Goal: Task Accomplishment & Management: Use online tool/utility

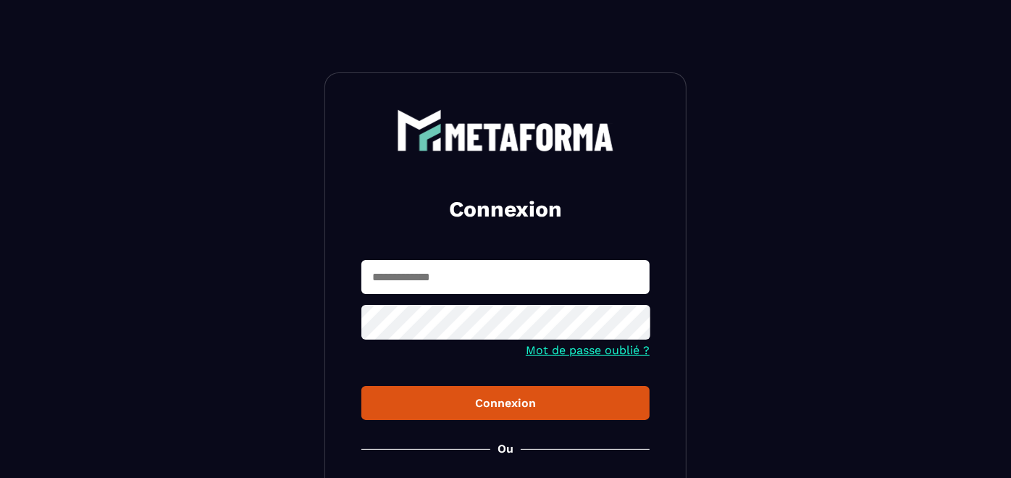
type input "**********"
click at [461, 413] on button "Connexion" at bounding box center [505, 403] width 288 height 34
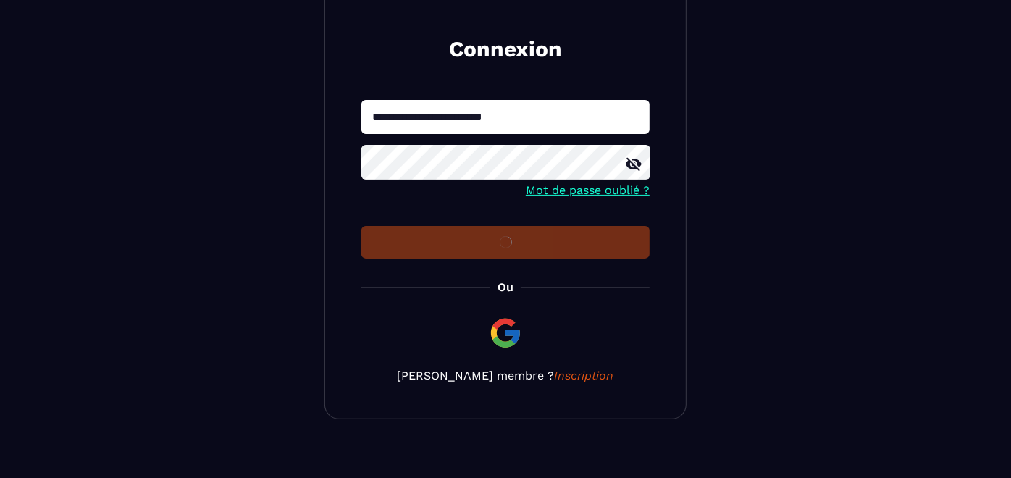
scroll to position [161, 0]
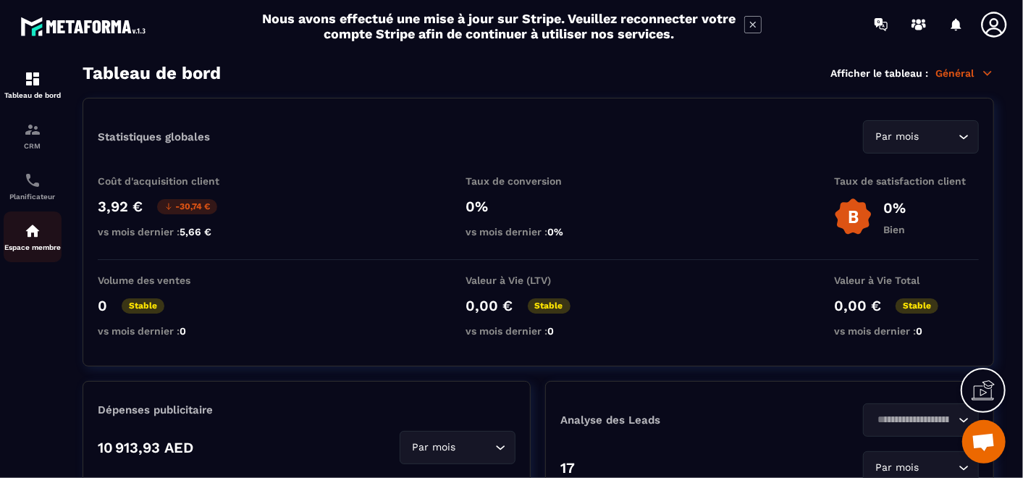
click at [22, 235] on div "Espace membre" at bounding box center [33, 236] width 58 height 29
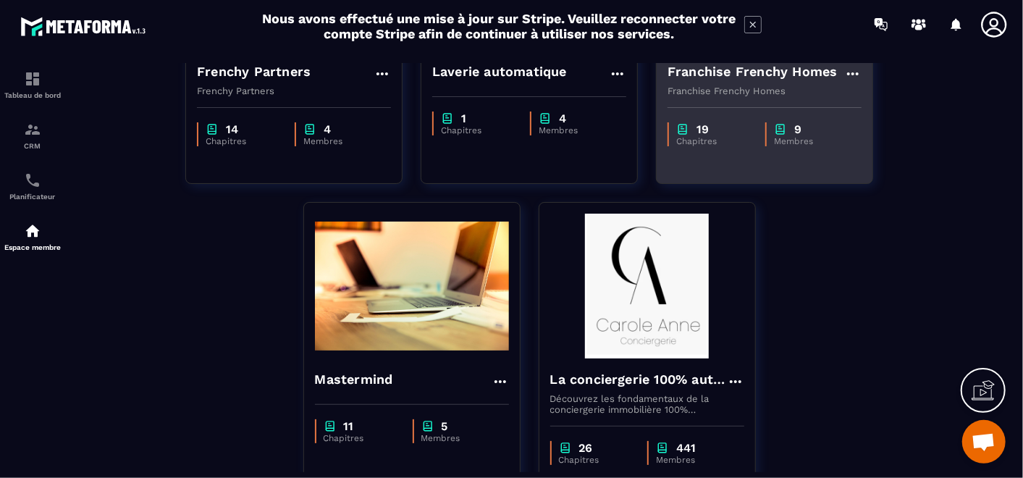
scroll to position [322, 0]
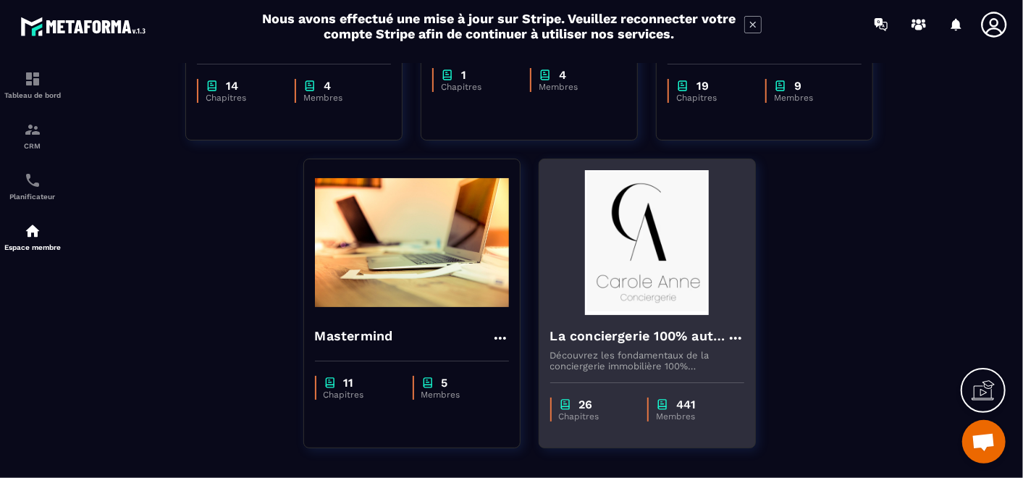
click at [651, 332] on h4 "La conciergerie 100% automatisée" at bounding box center [638, 336] width 177 height 20
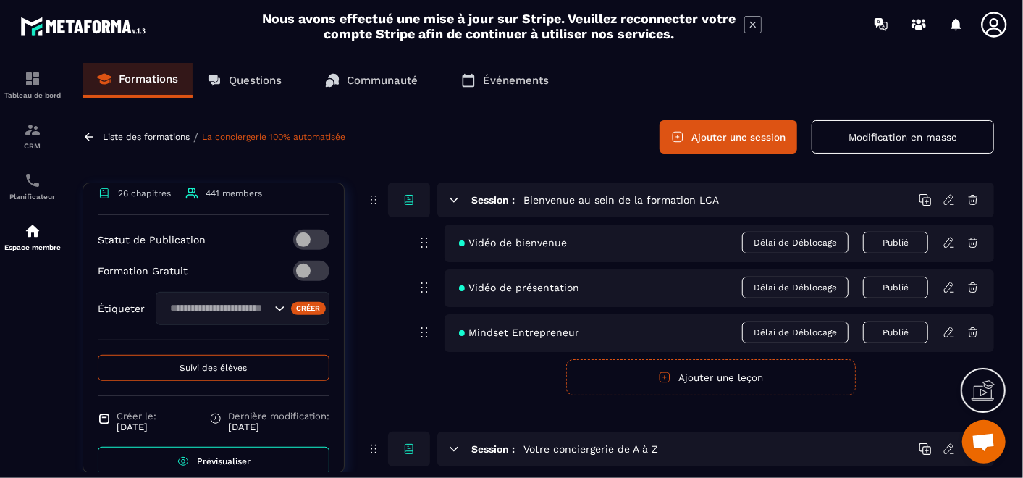
scroll to position [542, 0]
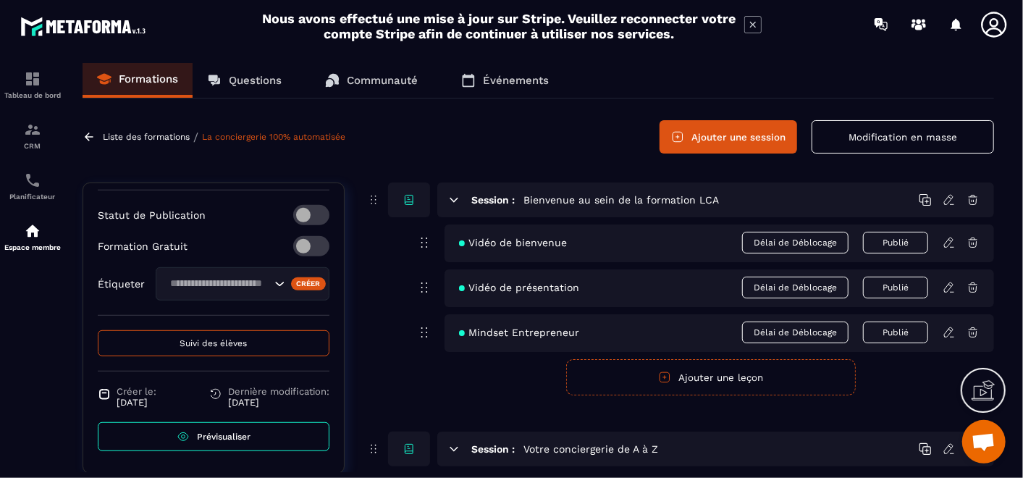
click at [249, 344] on button "Suivi des élèves" at bounding box center [214, 343] width 232 height 26
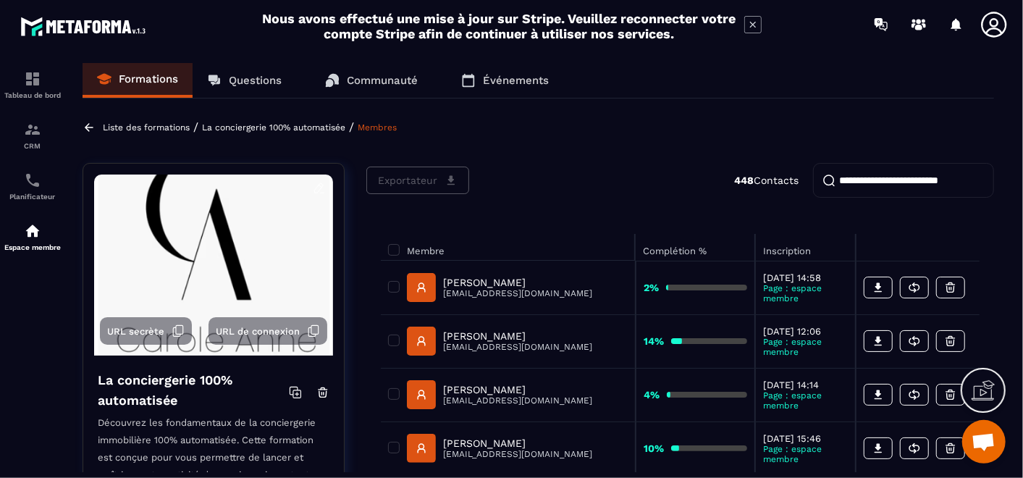
click at [884, 171] on input "search" at bounding box center [903, 180] width 181 height 35
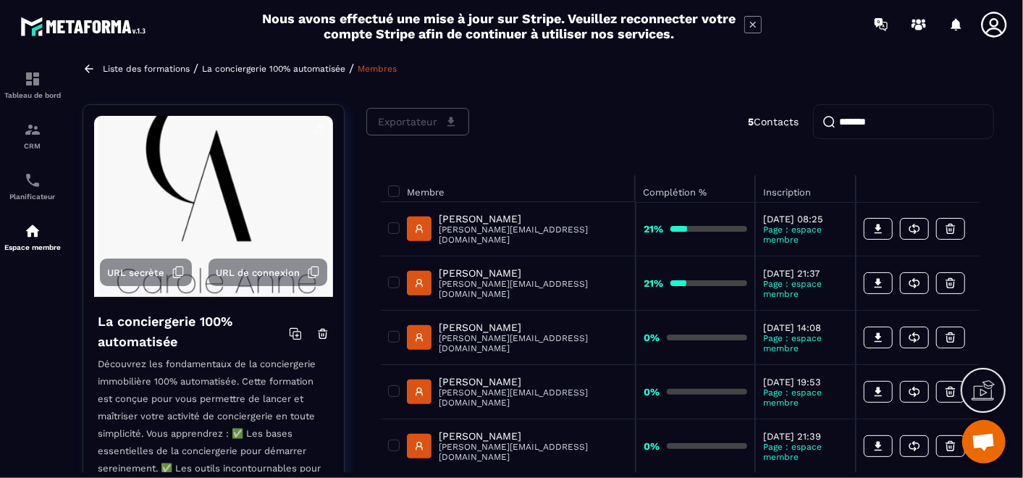
scroll to position [80, 0]
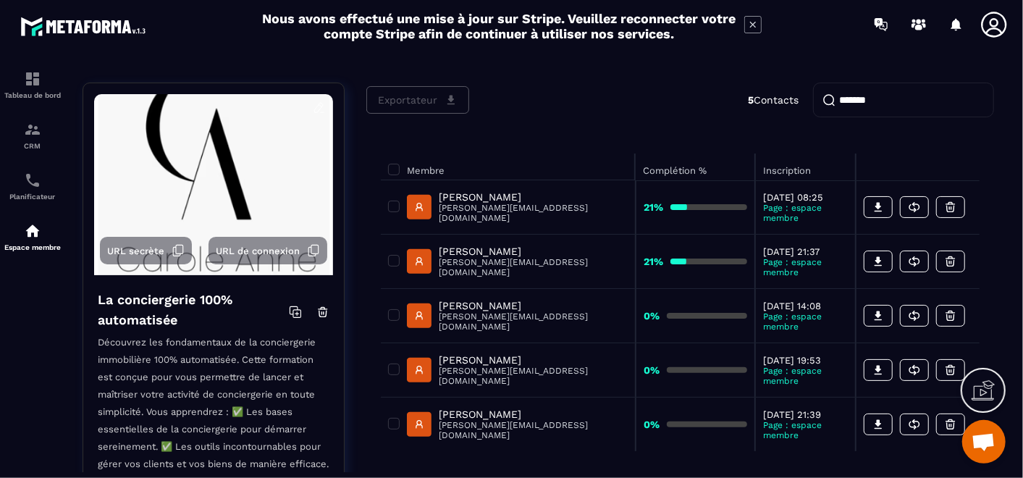
type input "*******"
